Goal: Obtain resource: Obtain resource

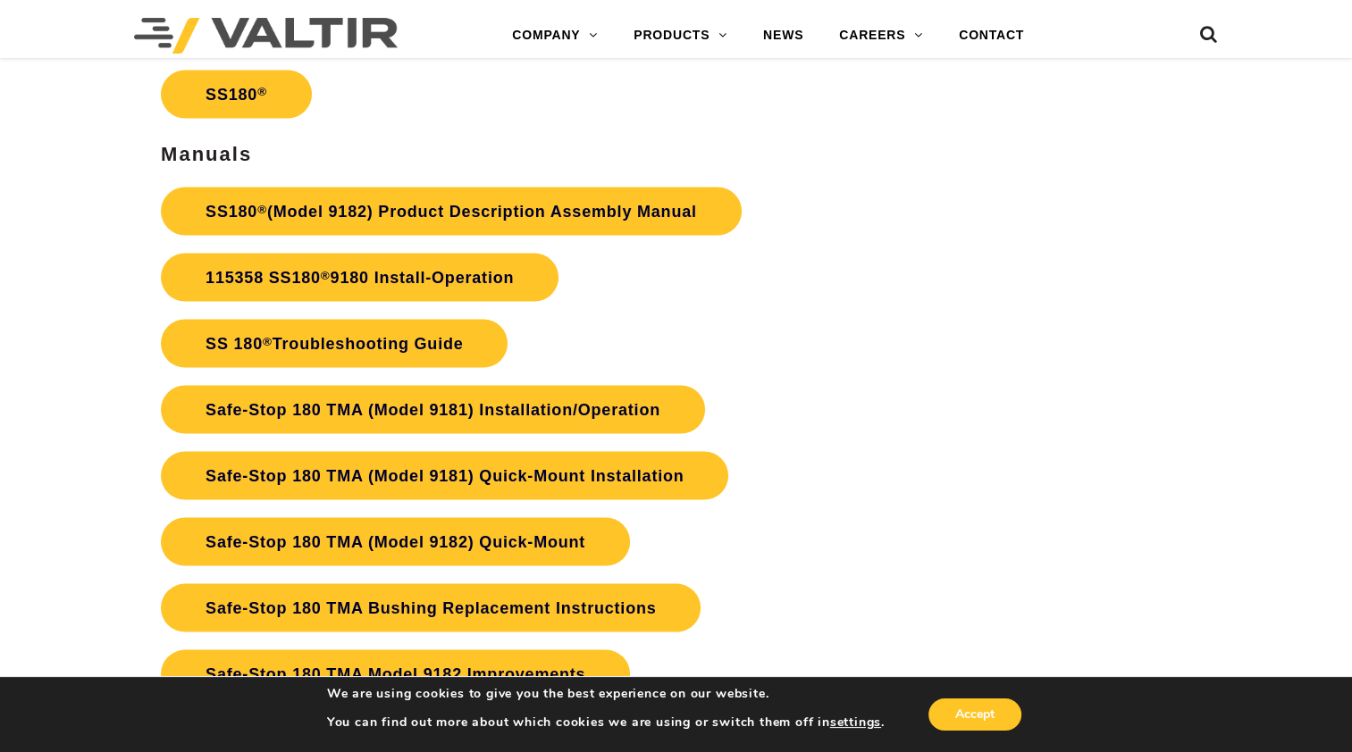
scroll to position [3305, 0]
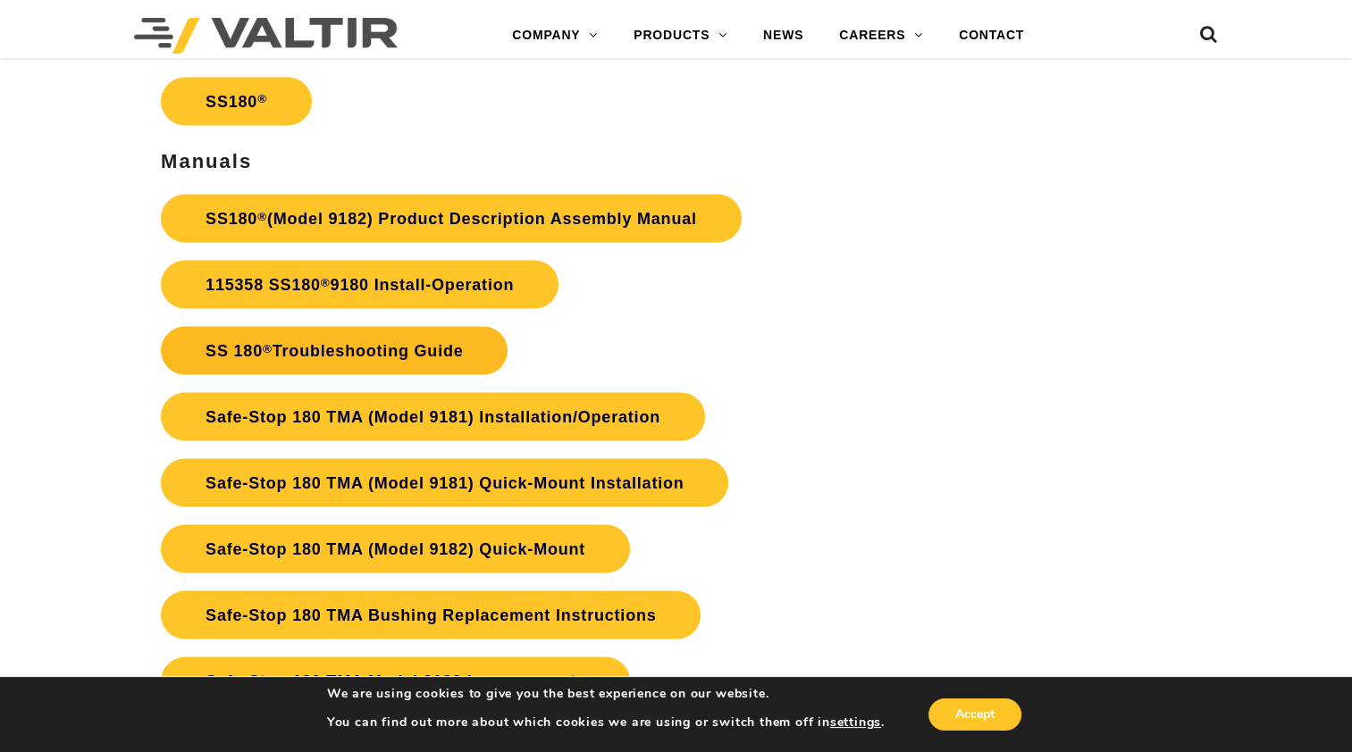
click at [339, 345] on link "SS 180 ® Troubleshooting Guide" at bounding box center [334, 350] width 347 height 48
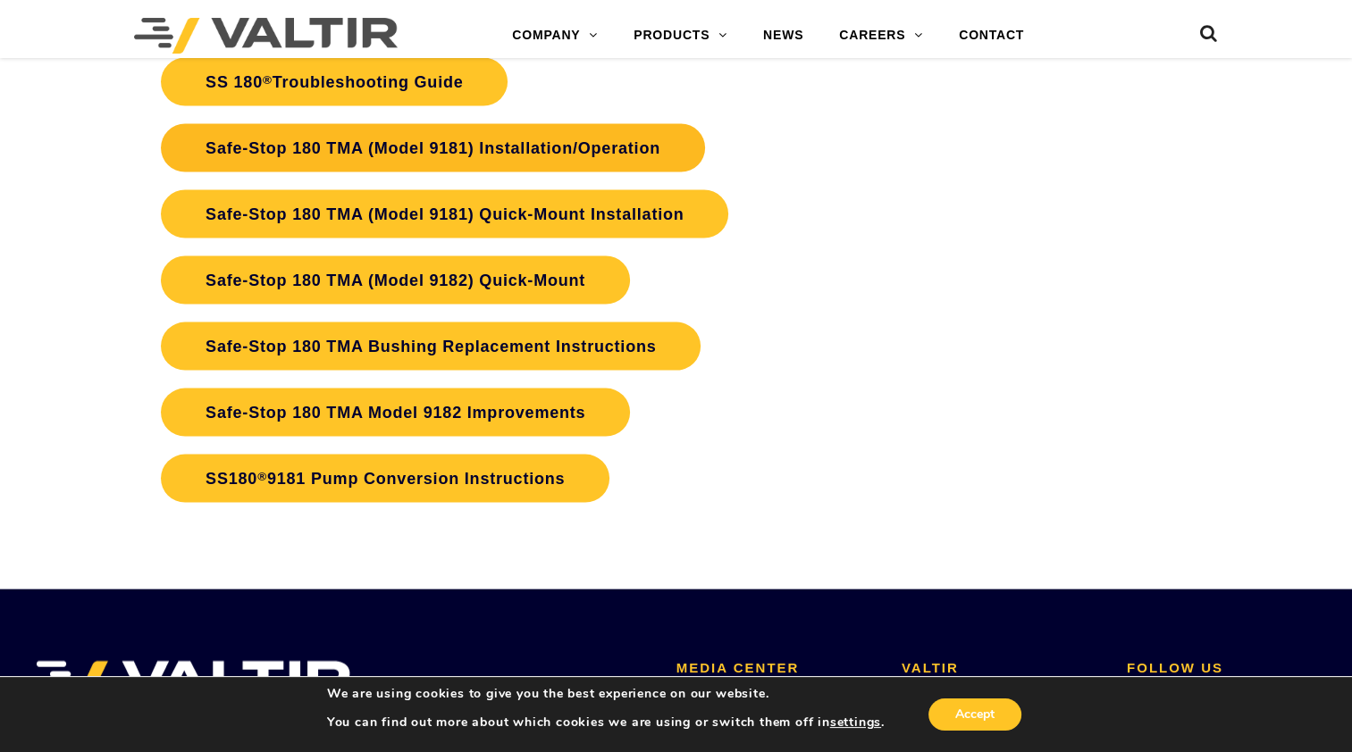
scroll to position [3484, 0]
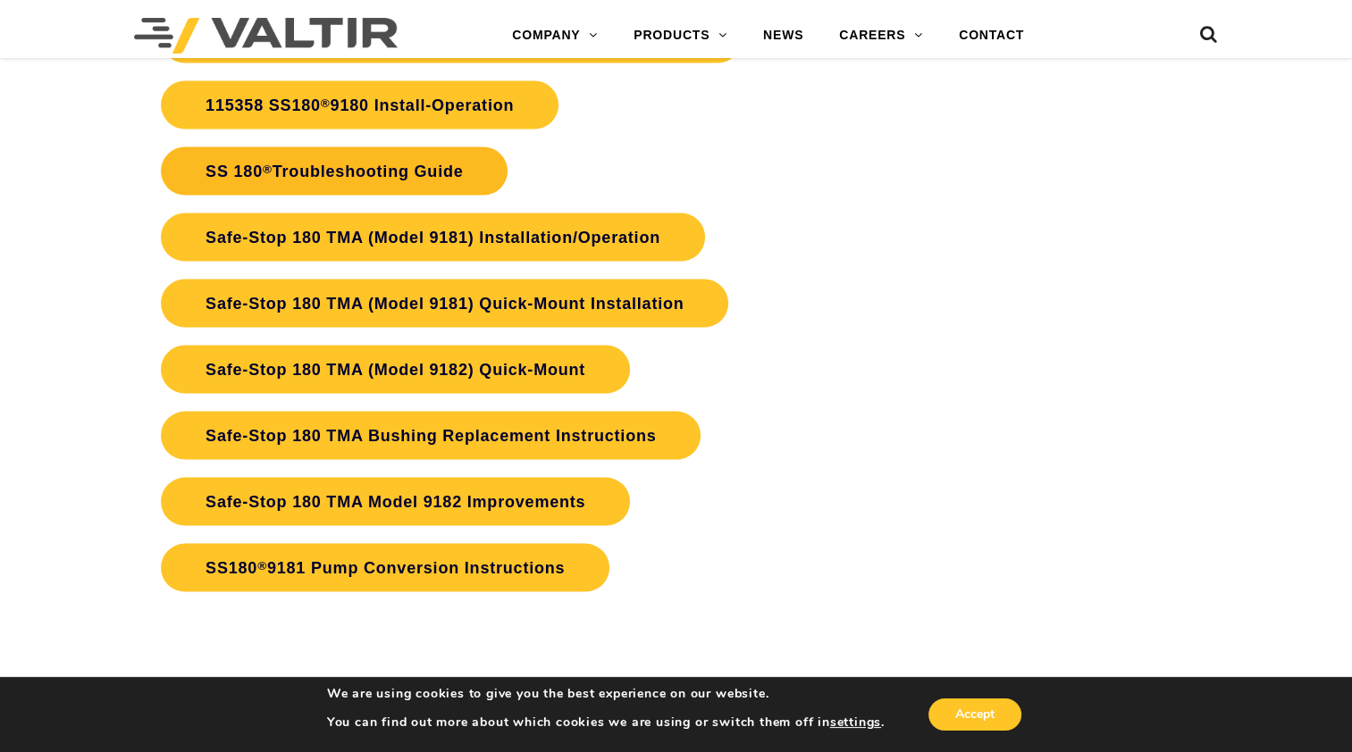
click at [326, 165] on link "SS 180 ® Troubleshooting Guide" at bounding box center [334, 171] width 347 height 48
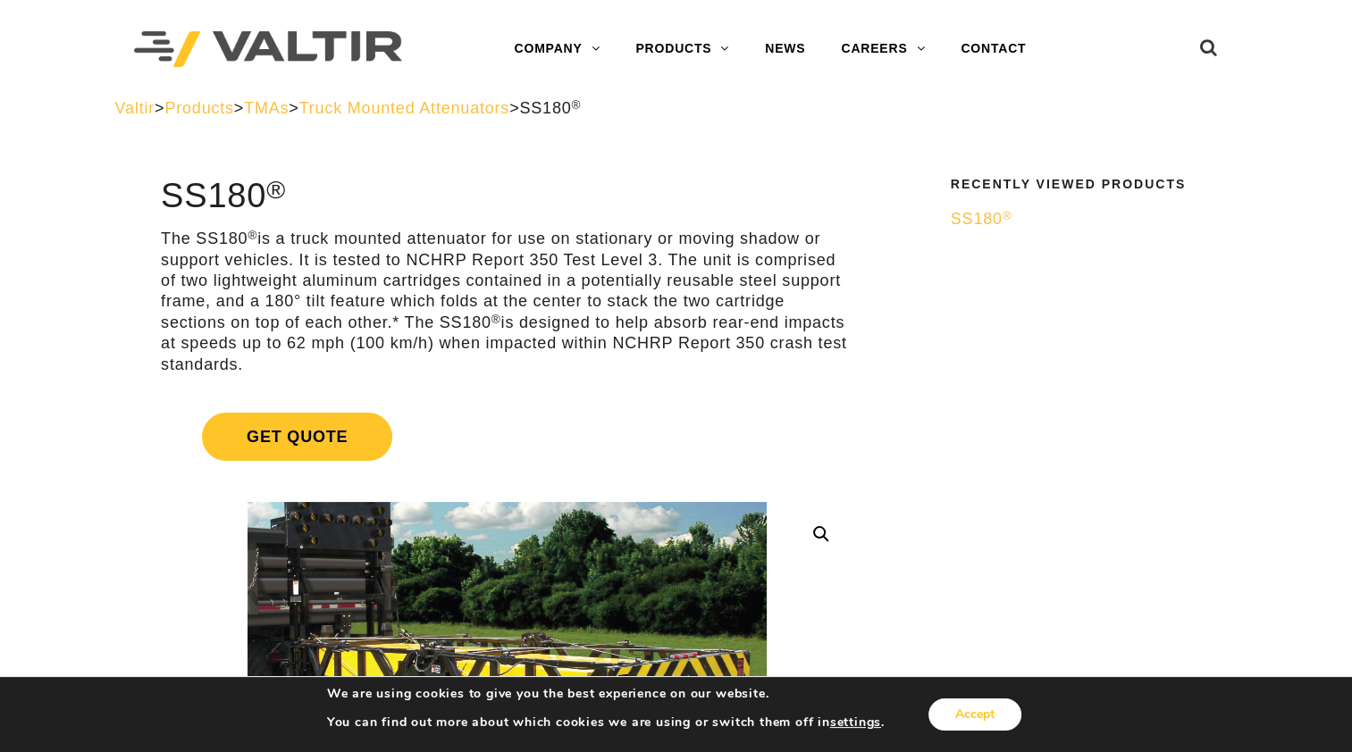
click at [968, 714] on button "Accept" at bounding box center [974, 715] width 93 height 32
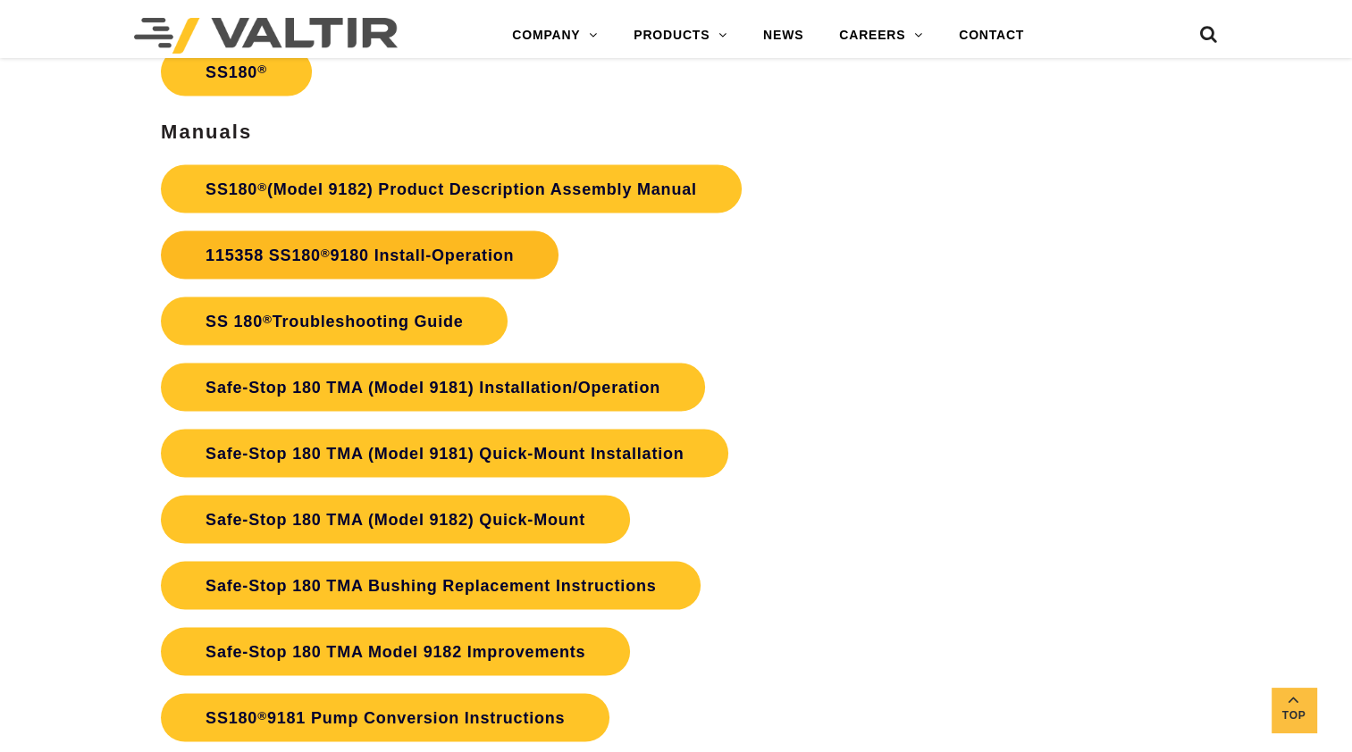
scroll to position [3305, 0]
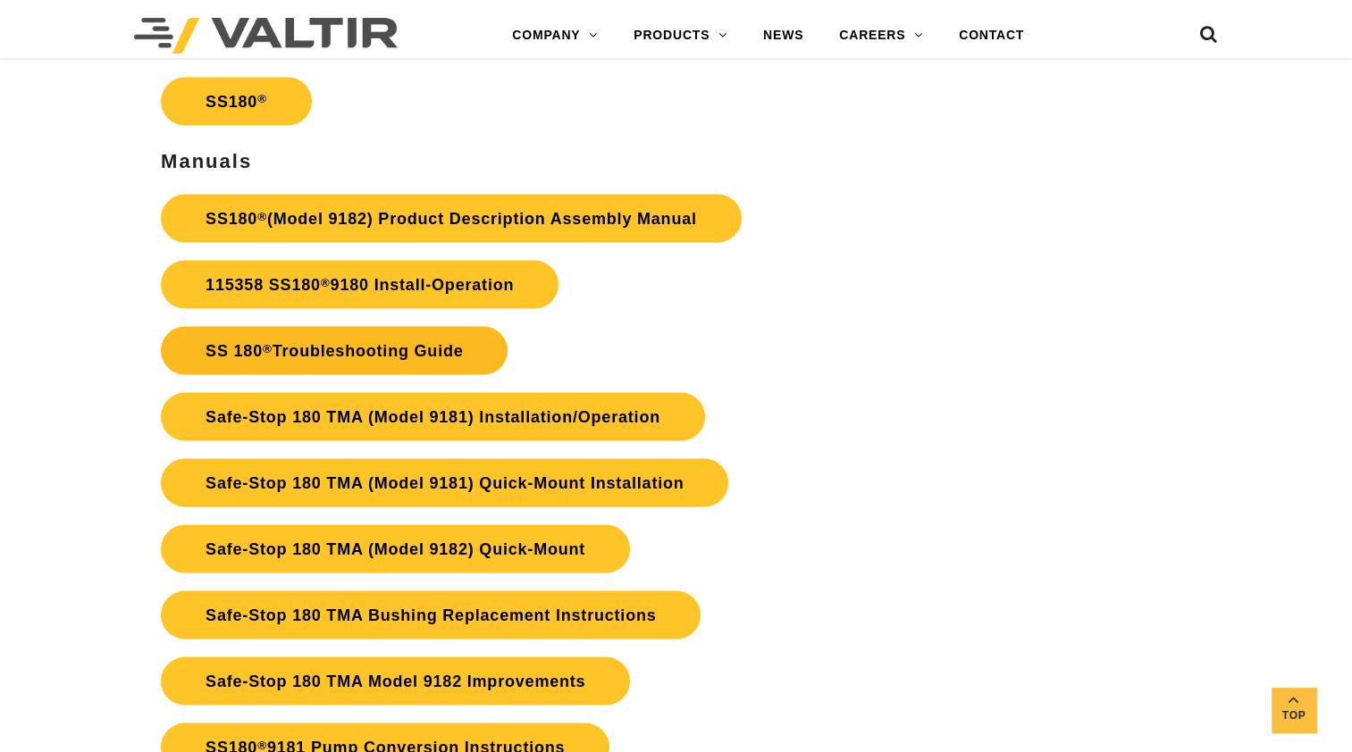
click at [203, 344] on link "SS 180 ® Troubleshooting Guide" at bounding box center [334, 350] width 347 height 48
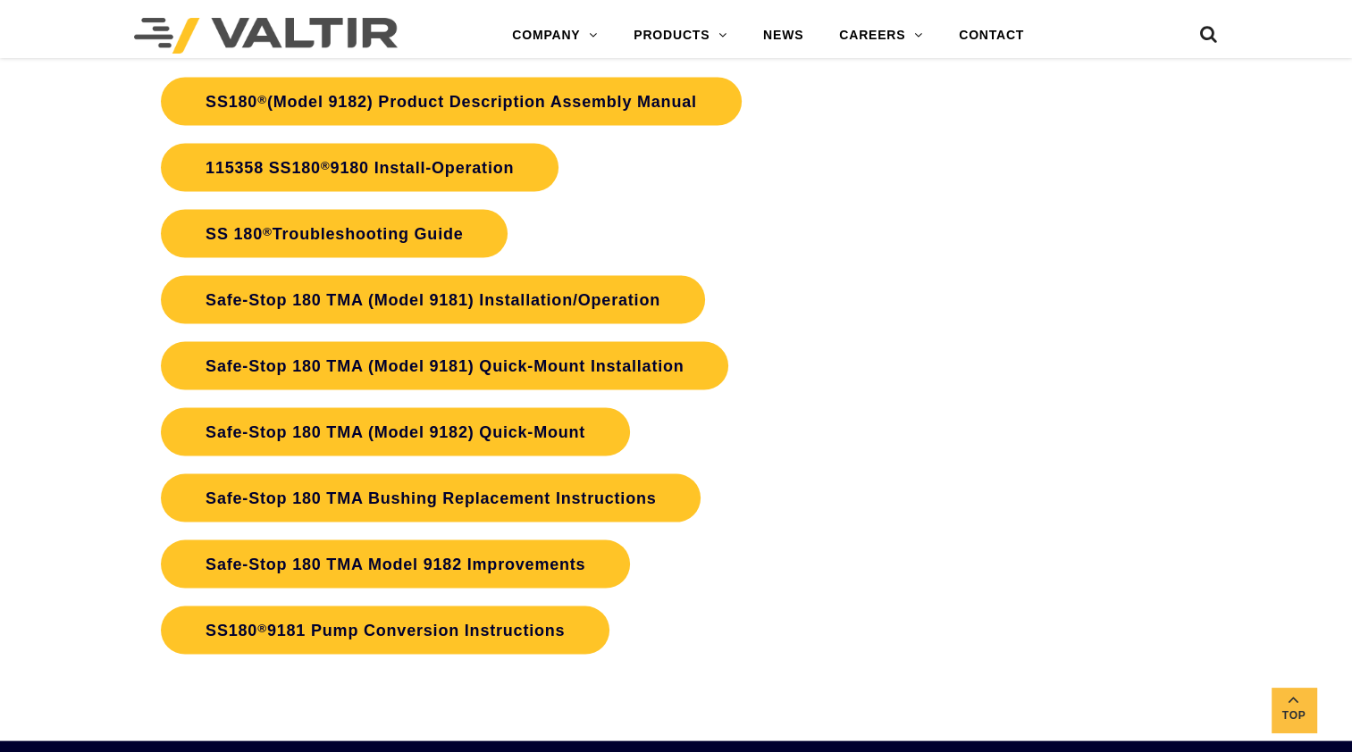
scroll to position [3484, 0]
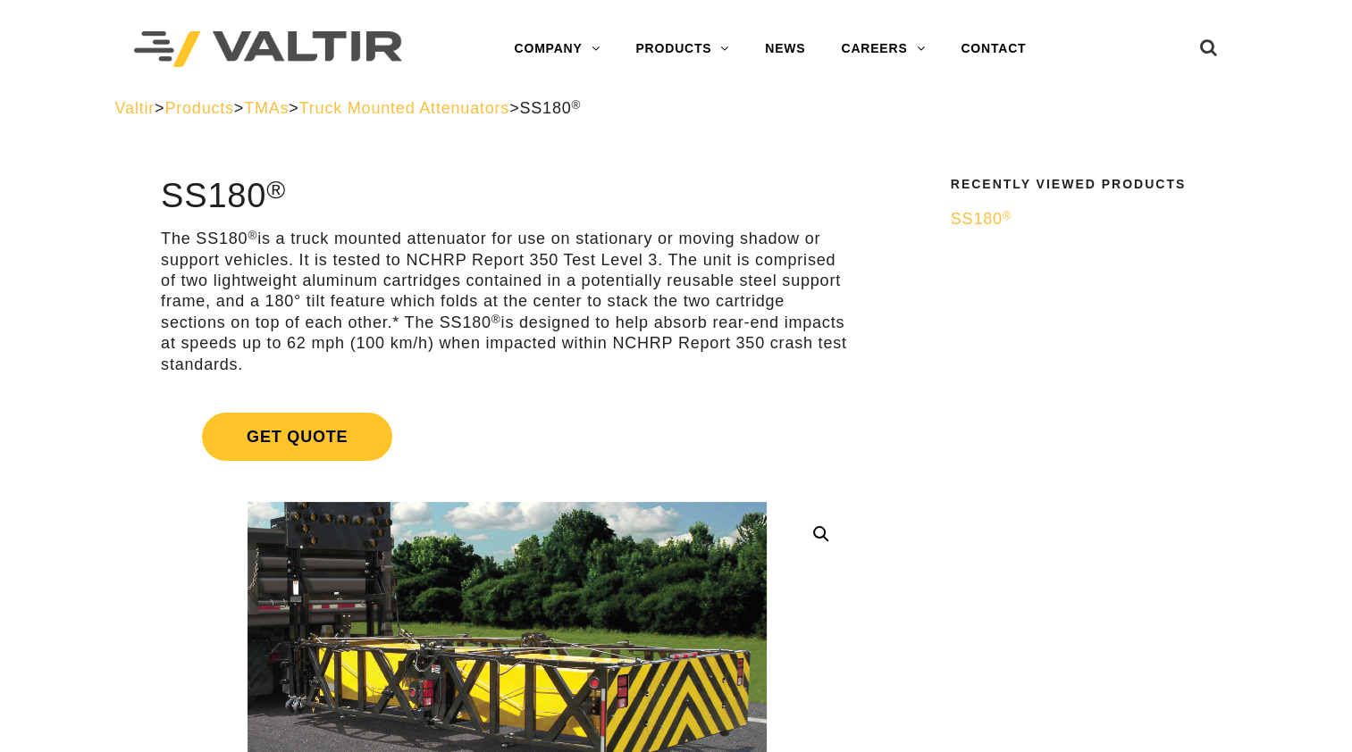
click at [968, 217] on span "SS180 ®" at bounding box center [981, 219] width 62 height 18
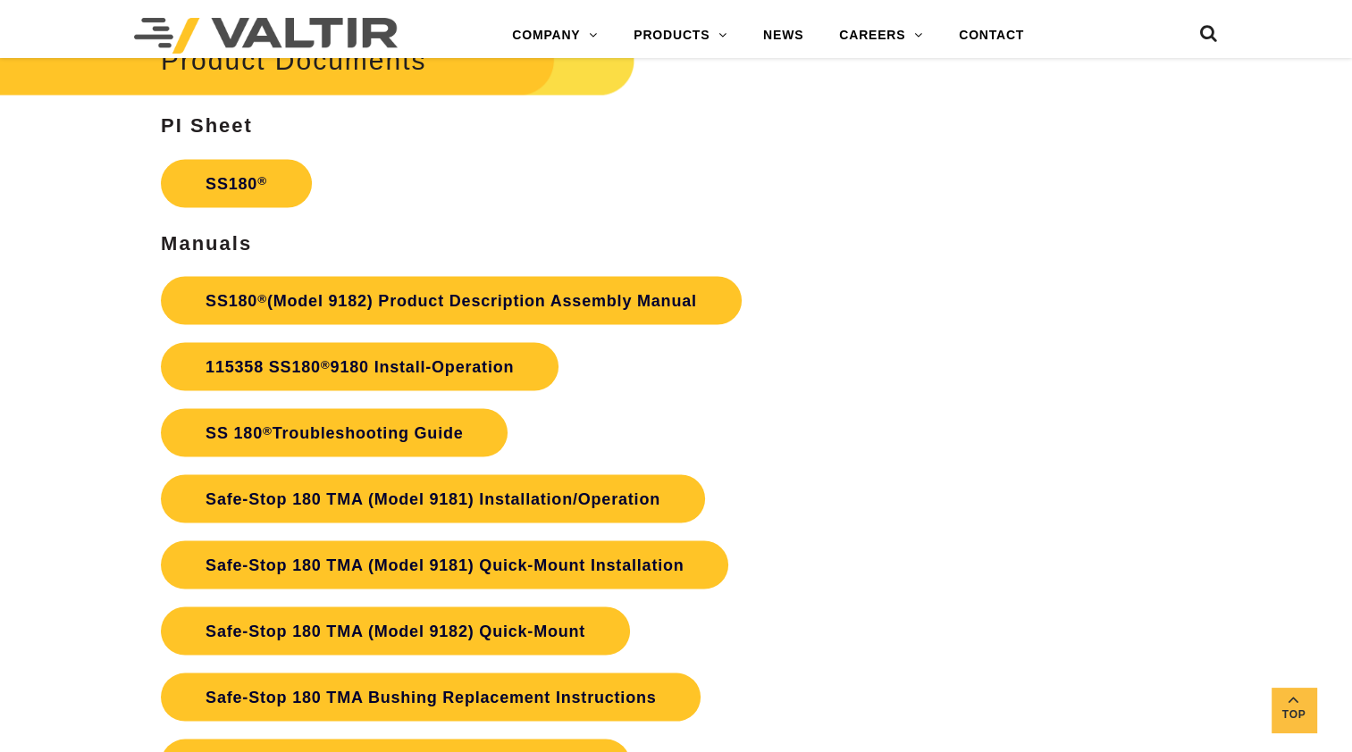
scroll to position [3216, 0]
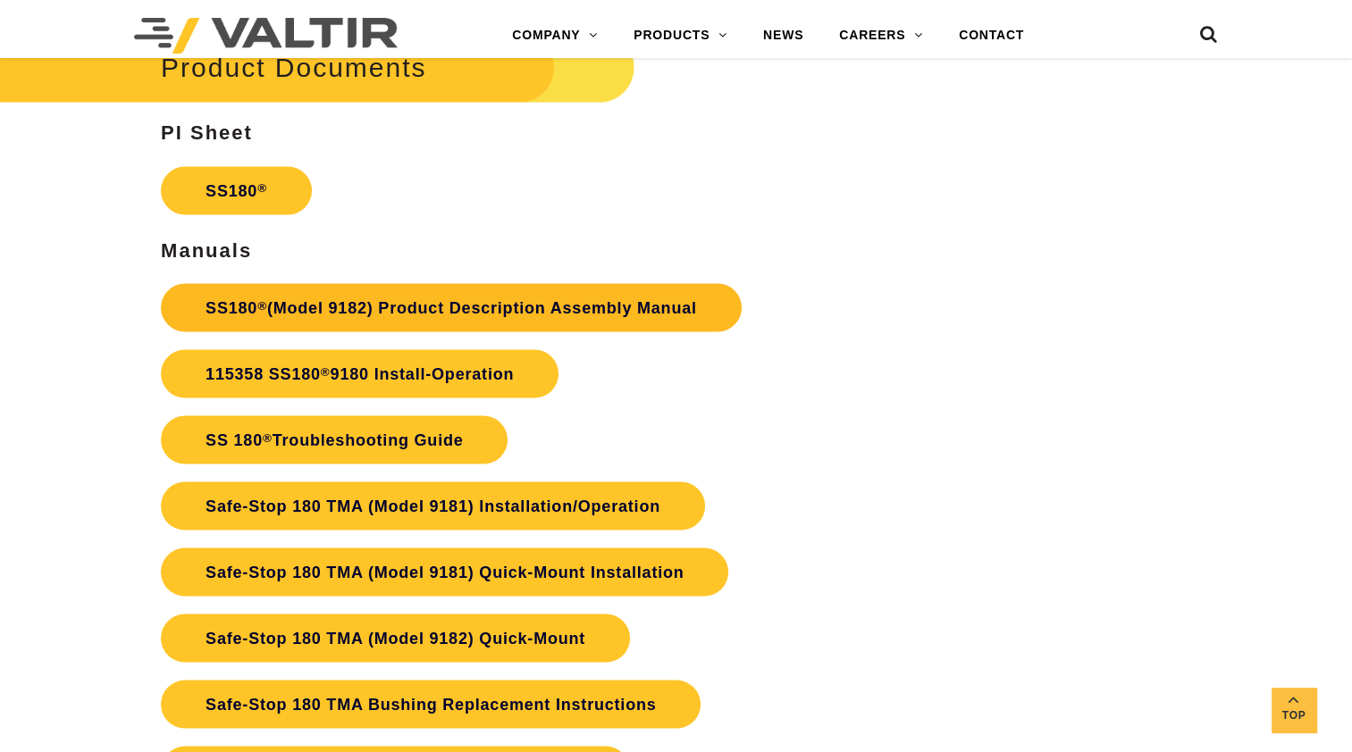
click at [444, 302] on link "SS180 ® (Model 9182) Product Description Assembly Manual" at bounding box center [451, 307] width 581 height 48
